Goal: Navigation & Orientation: Find specific page/section

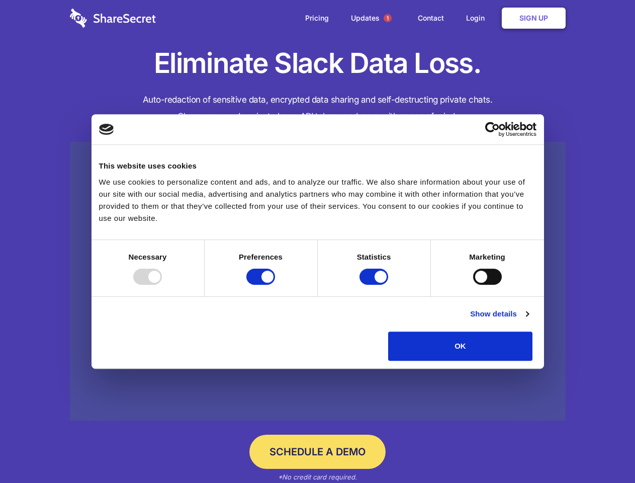
click at [162, 285] on div at bounding box center [147, 277] width 29 height 16
click at [275, 285] on input "Preferences" at bounding box center [260, 277] width 29 height 16
checkbox input "false"
click at [375, 285] on input "Statistics" at bounding box center [374, 277] width 29 height 16
checkbox input "false"
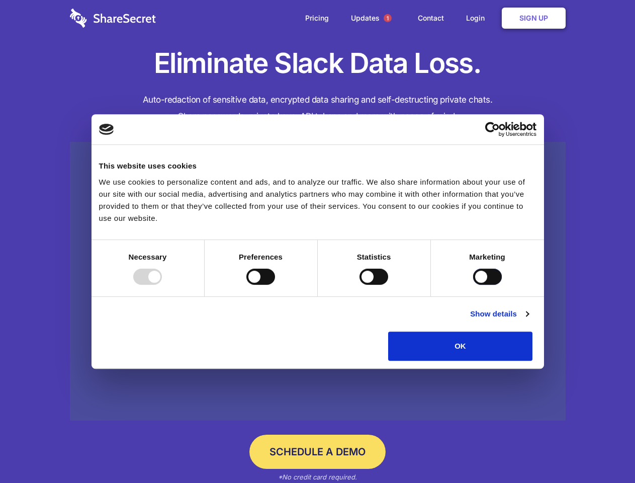
click at [473, 285] on input "Marketing" at bounding box center [487, 277] width 29 height 16
checkbox input "true"
click at [529, 320] on link "Show details" at bounding box center [499, 314] width 58 height 12
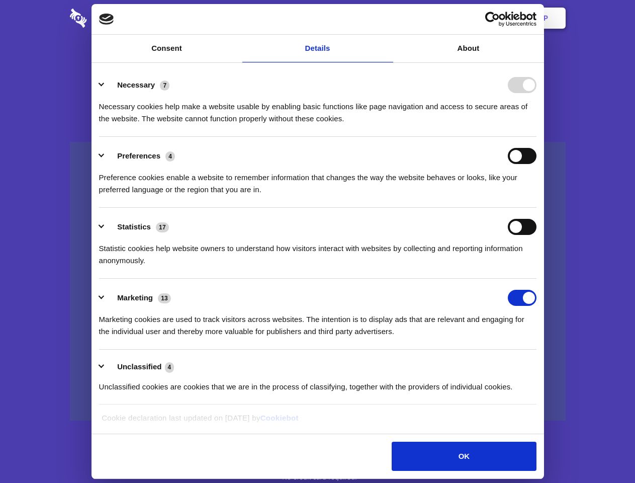
click at [537, 125] on div "Necessary cookies help make a website usable by enabling basic functions like p…" at bounding box center [318, 109] width 438 height 32
click at [387, 18] on span "1" at bounding box center [388, 18] width 8 height 8
